Goal: Check status: Check status

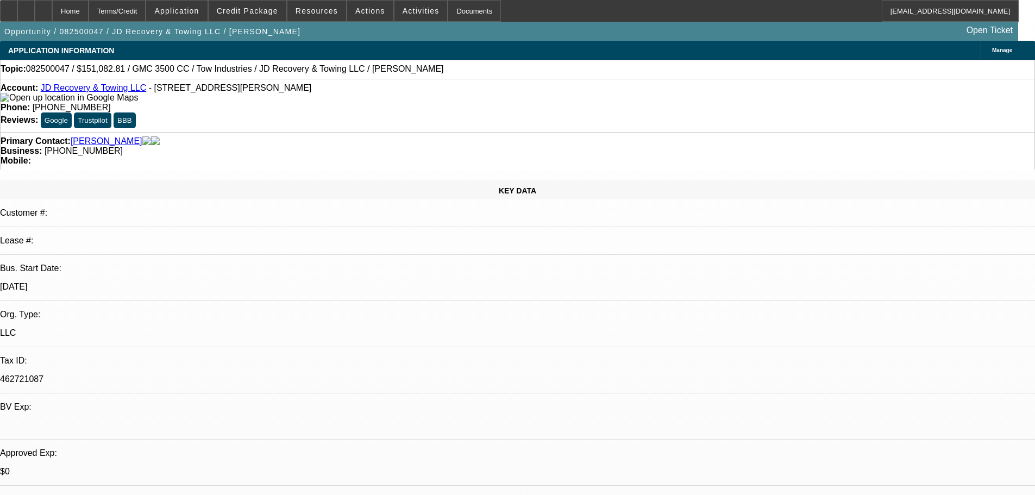
select select "0"
select select "0.1"
select select "4"
select select "0"
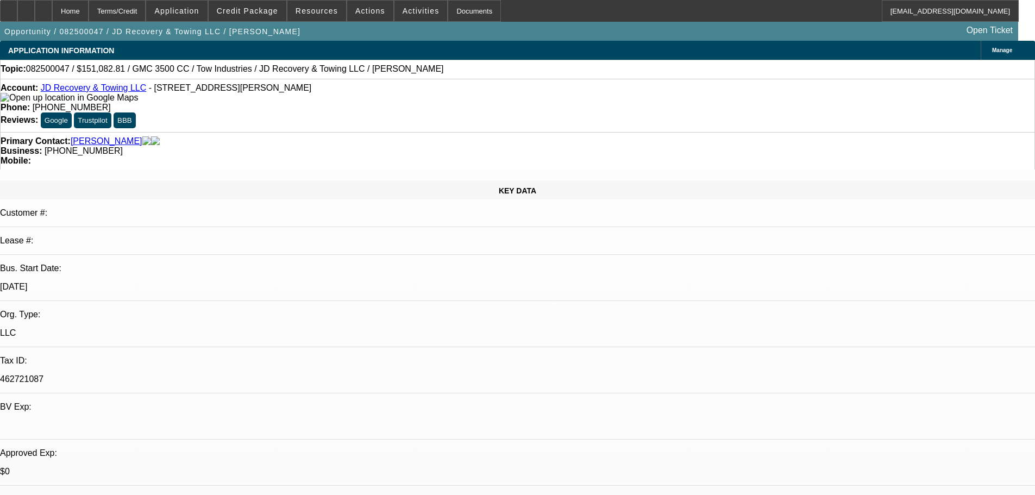
select select "0"
select select "0.1"
select select "4"
select select "0"
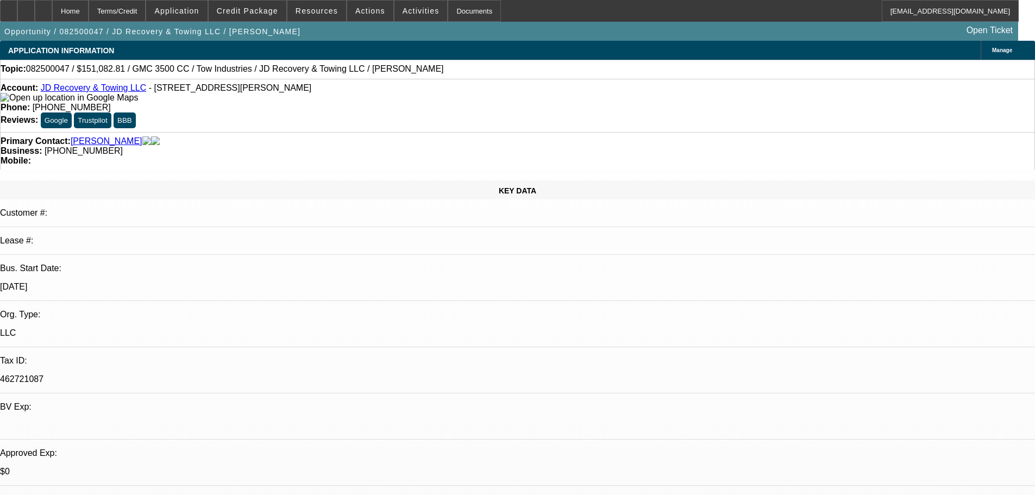
select select "0.1"
select select "4"
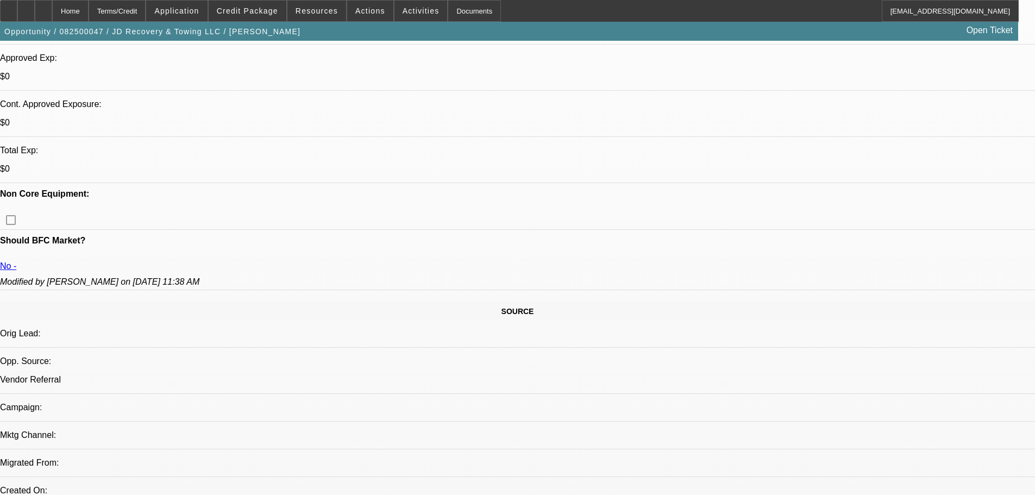
scroll to position [435, 0]
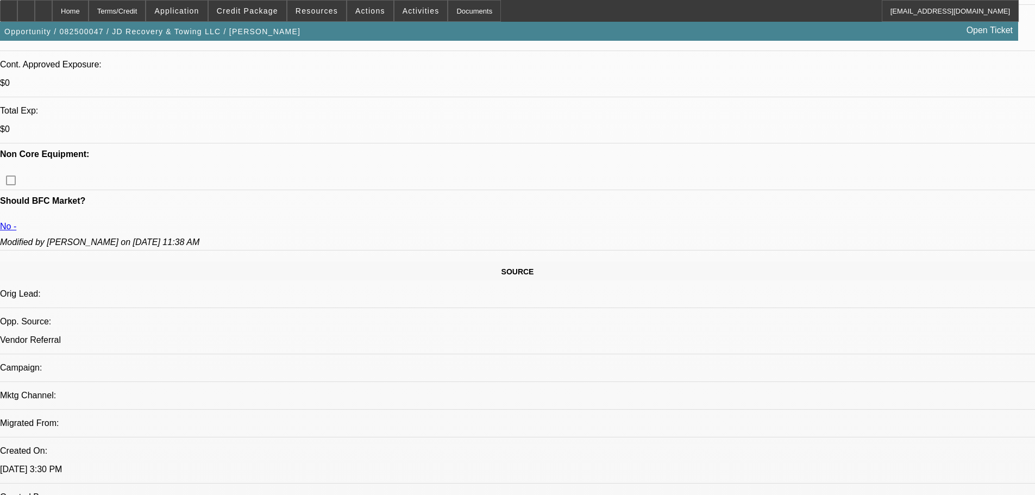
click at [249, 11] on span "Credit Package" at bounding box center [247, 11] width 61 height 9
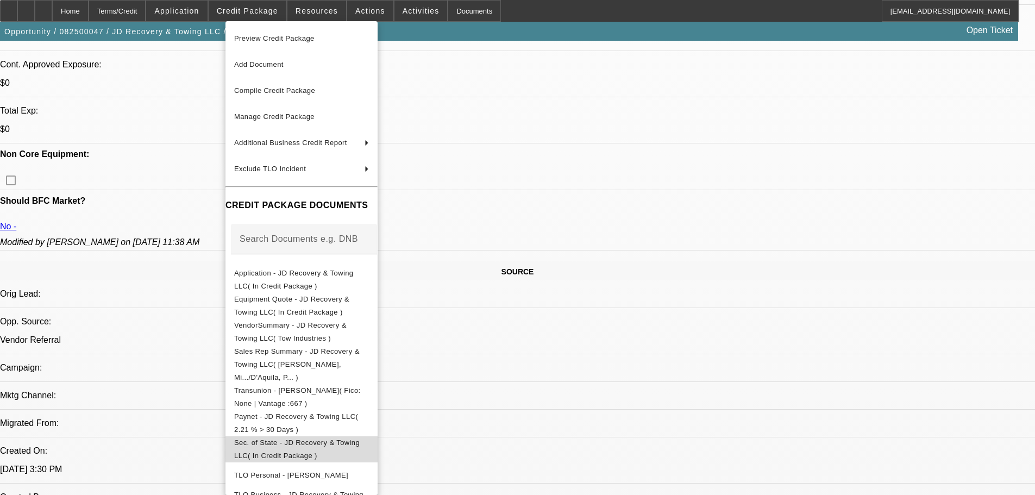
click at [307, 436] on button "Sec. of State - JD Recovery & Towing LLC( In Credit Package )" at bounding box center [302, 449] width 152 height 26
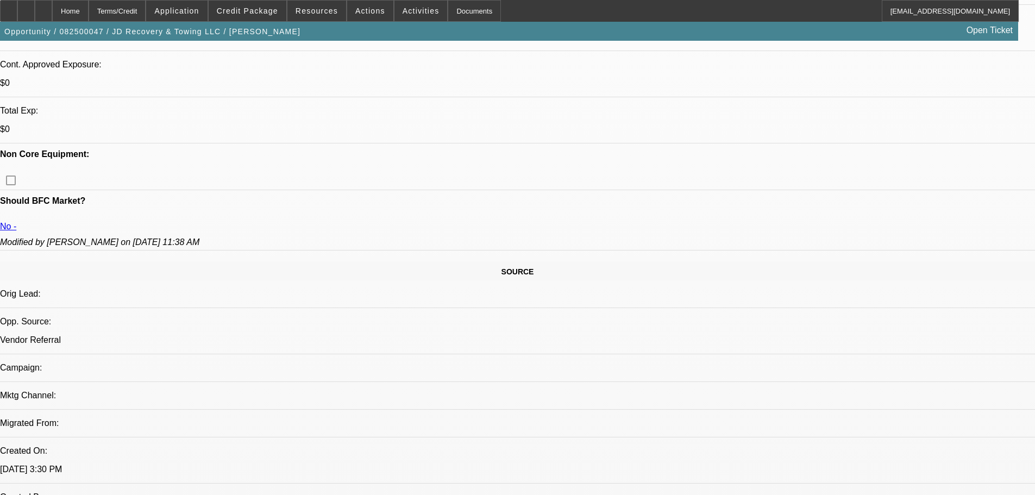
click at [275, 15] on span "Credit Package" at bounding box center [247, 11] width 61 height 9
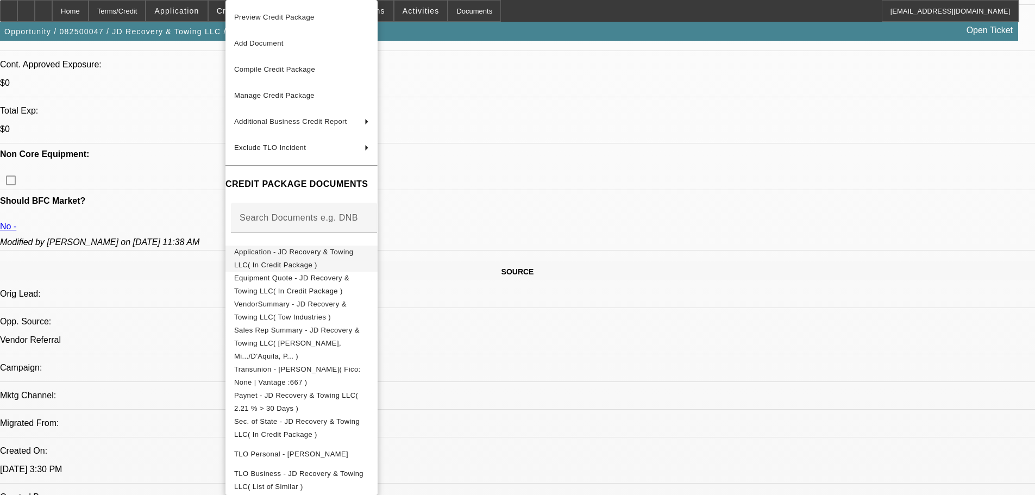
click at [312, 264] on button "Application - JD Recovery & Towing LLC( In Credit Package )" at bounding box center [302, 259] width 152 height 26
